Goal: Task Accomplishment & Management: Use online tool/utility

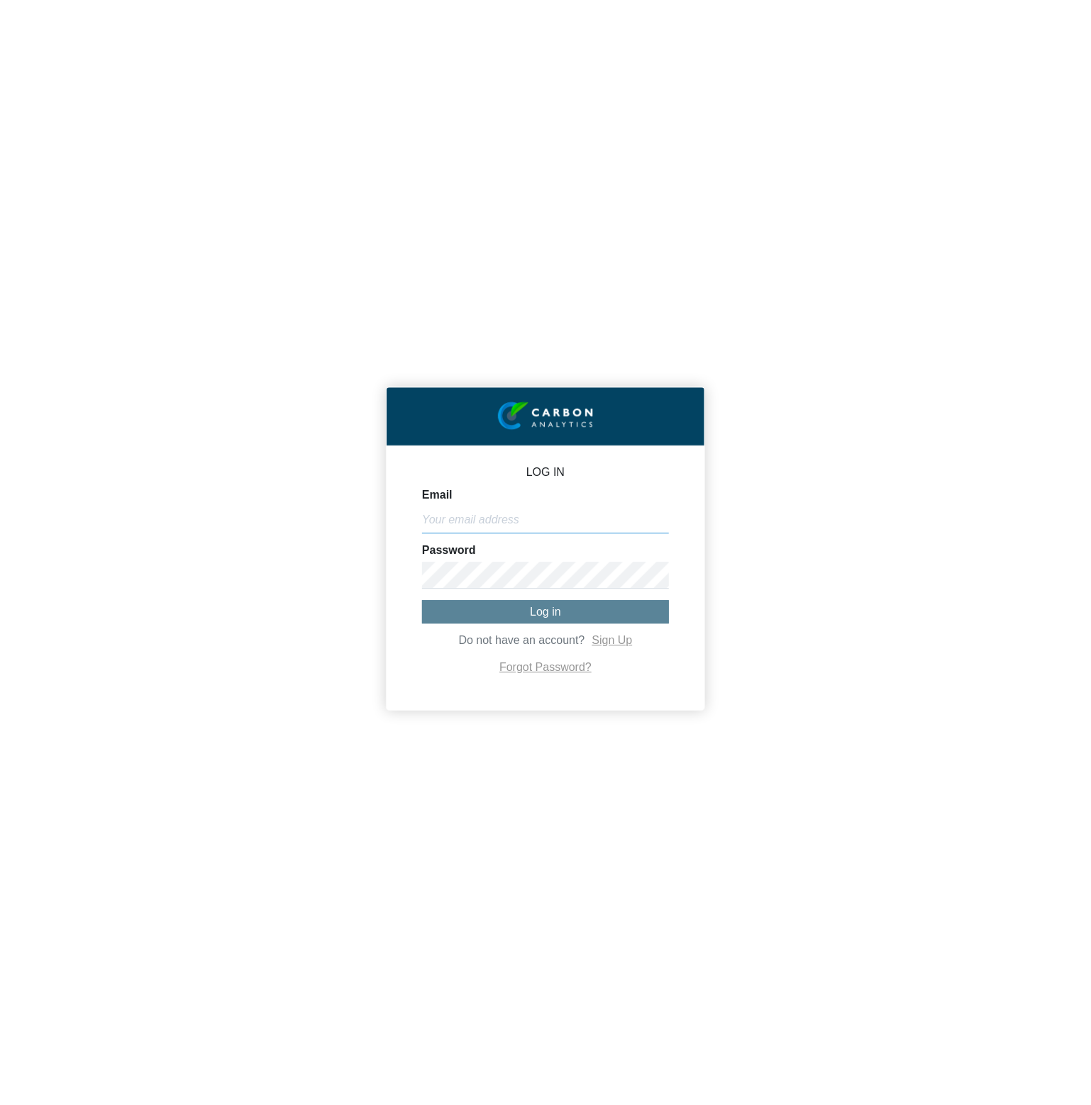
click at [648, 523] on input "Email" at bounding box center [545, 519] width 247 height 27
paste input "[PERSON_NAME][EMAIL_ADDRESS][DOMAIN_NAME]"
type input "[PERSON_NAME][EMAIL_ADDRESS][DOMAIN_NAME]"
click at [631, 611] on button "Log in" at bounding box center [545, 611] width 247 height 23
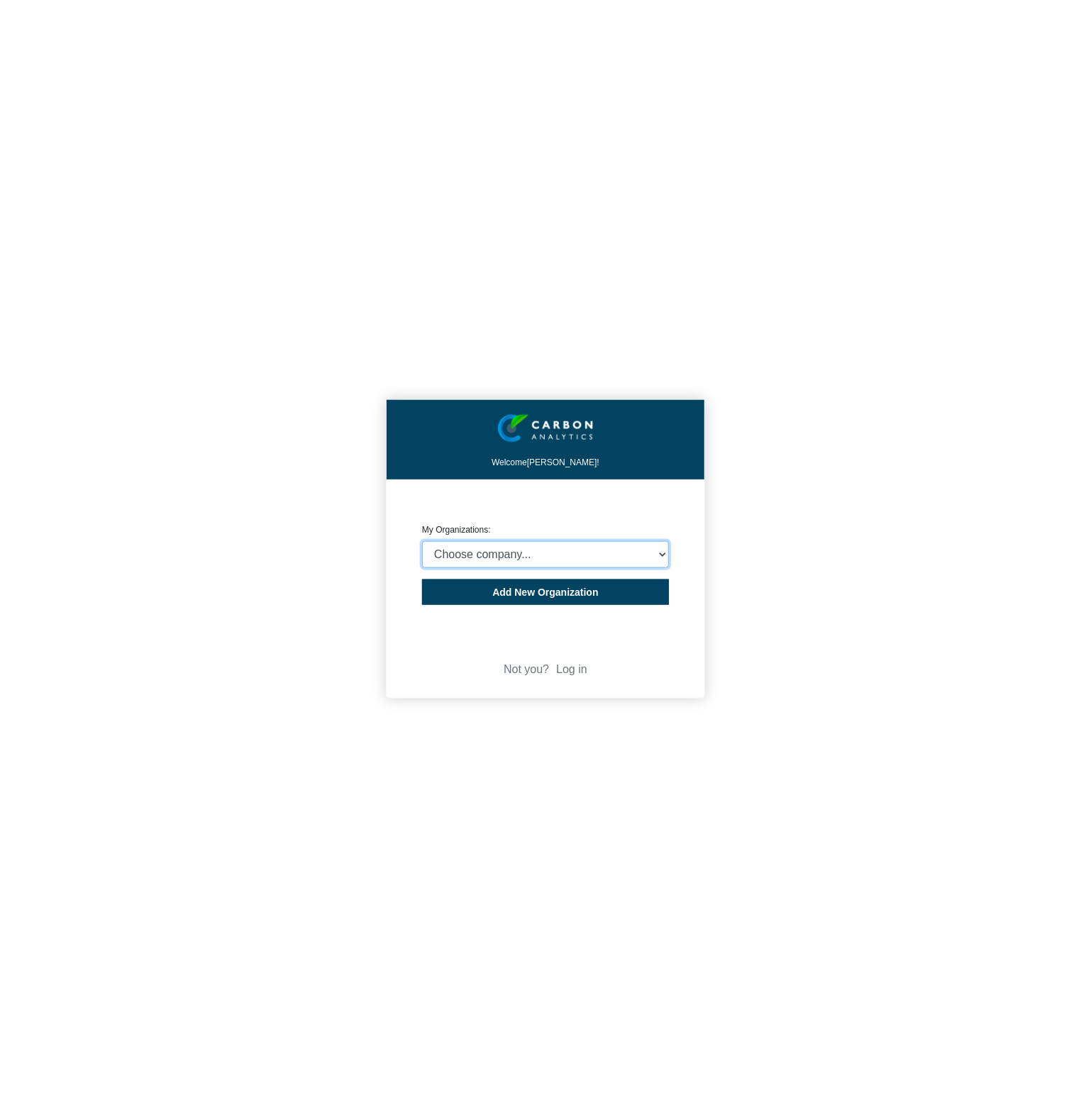
select select "4403414"
click at [422, 541] on select "Choose company... CARBON ANALYTICS LIMITED test6 Nekton Capital Limited Pacha S…" at bounding box center [545, 554] width 247 height 27
click at [831, 545] on div "Welcome [PERSON_NAME]! CREATE ORGANIZATION My Organizations: Choose company... …" at bounding box center [545, 552] width 1091 height 1105
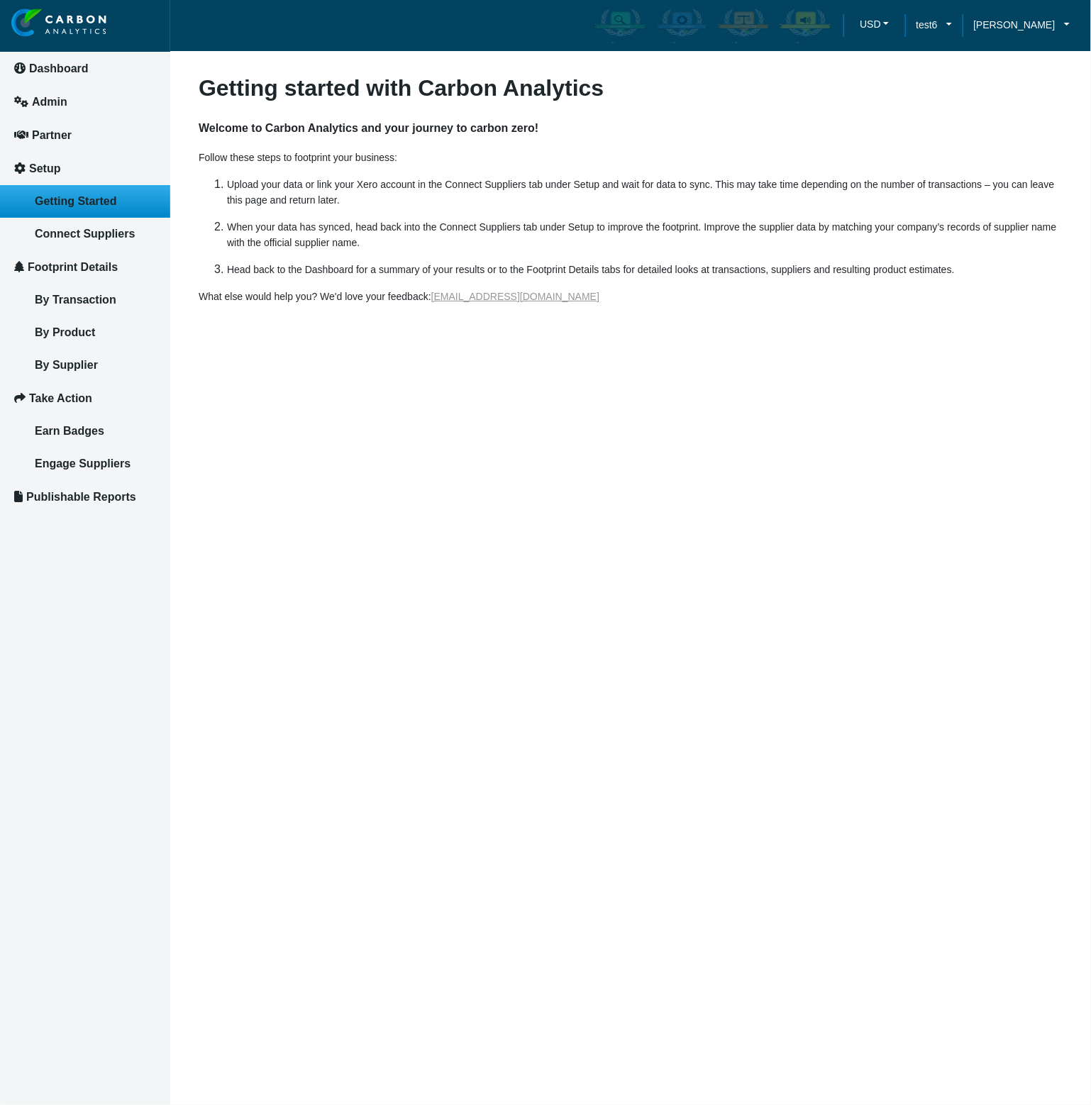
click at [831, 545] on article "Getting started with Carbon Analytics Welcome to Carbon Analytics and your jour…" at bounding box center [630, 552] width 921 height 1105
click at [109, 243] on link "Connect Suppliers" at bounding box center [85, 234] width 170 height 33
